Goal: Entertainment & Leisure: Consume media (video, audio)

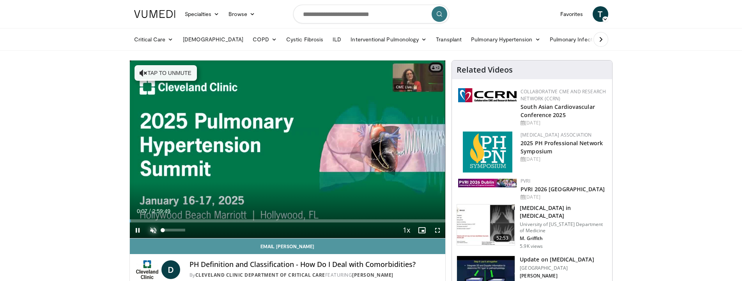
drag, startPoint x: 150, startPoint y: 228, endPoint x: 172, endPoint y: 244, distance: 27.4
click at [150, 228] on span "Video Player" at bounding box center [153, 230] width 16 height 16
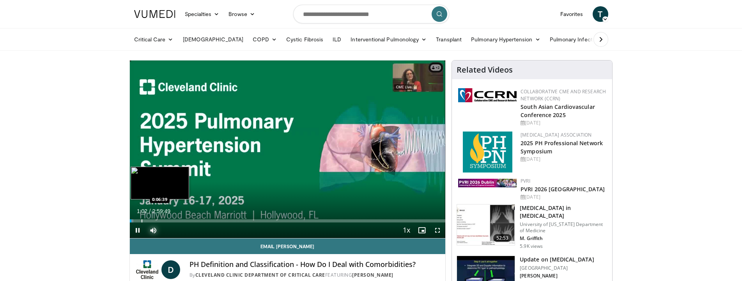
click at [141, 218] on div "Loaded : 1.19% 0:01:02 0:06:39" at bounding box center [288, 218] width 316 height 7
click at [163, 220] on div "Progress Bar" at bounding box center [163, 220] width 1 height 3
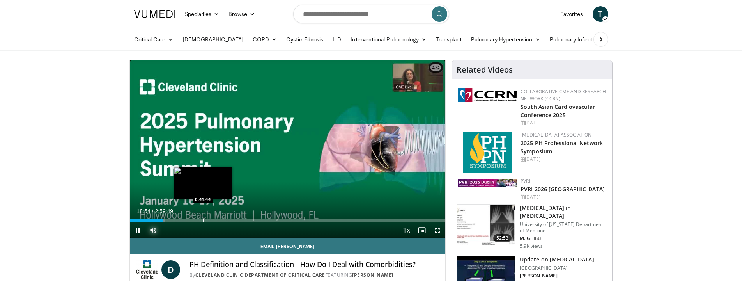
click at [203, 220] on div "Progress Bar" at bounding box center [203, 220] width 1 height 3
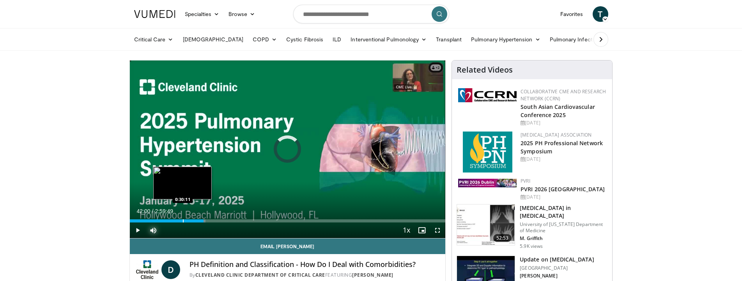
click at [183, 220] on div "Progress Bar" at bounding box center [183, 220] width 1 height 3
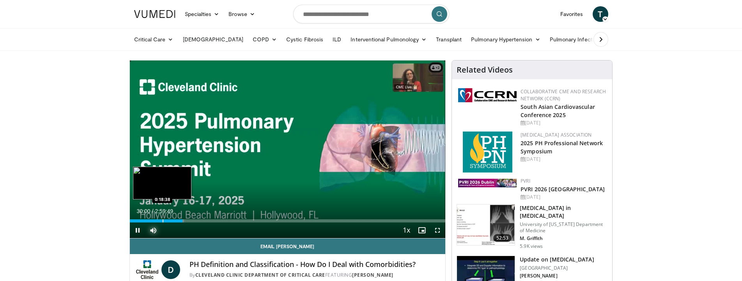
click at [163, 222] on div "Progress Bar" at bounding box center [163, 220] width 1 height 3
click at [167, 221] on div "Progress Bar" at bounding box center [167, 220] width 1 height 3
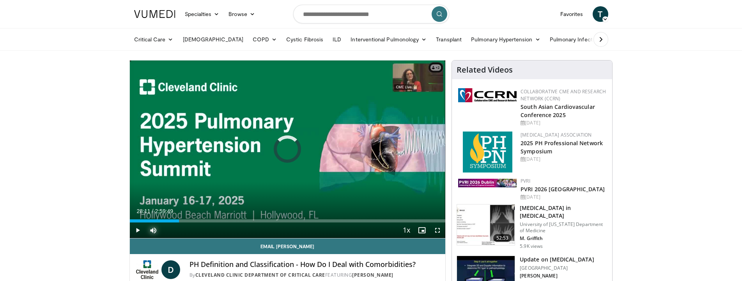
click at [180, 222] on div "Current Time 28:11 / Duration 2:59:49 Play Skip Backward Skip Forward Mute Load…" at bounding box center [288, 230] width 316 height 16
